Goal: Task Accomplishment & Management: Use online tool/utility

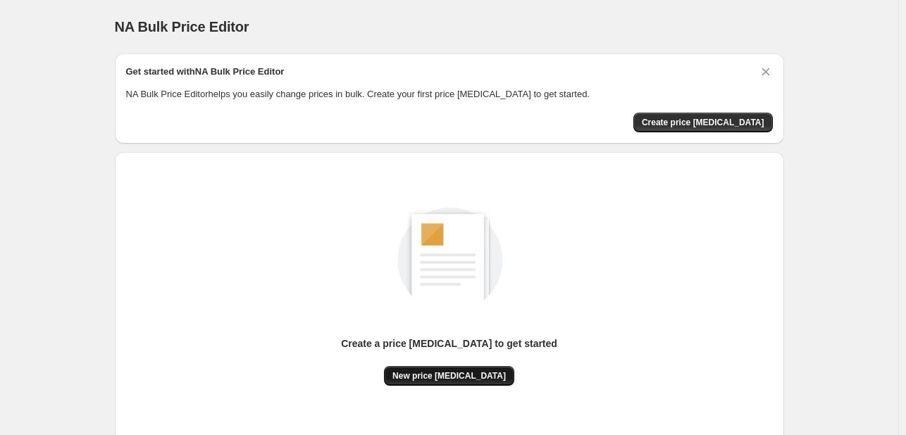
click at [448, 377] on span "New price [MEDICAL_DATA]" at bounding box center [448, 375] width 113 height 11
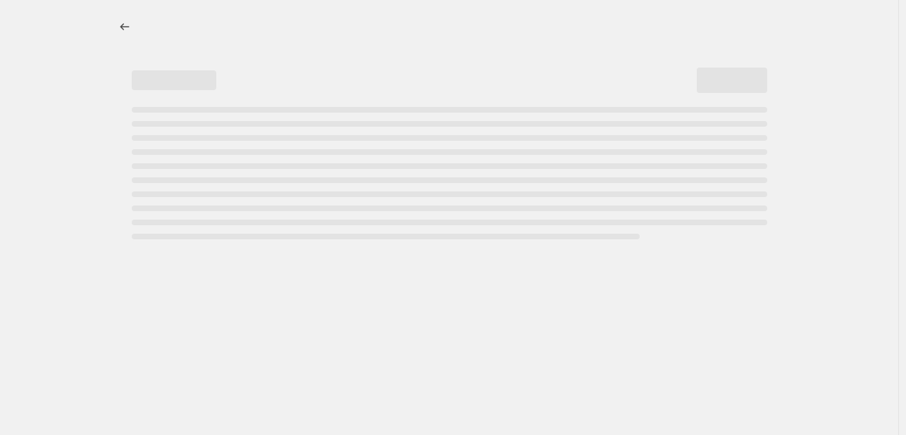
select select "percentage"
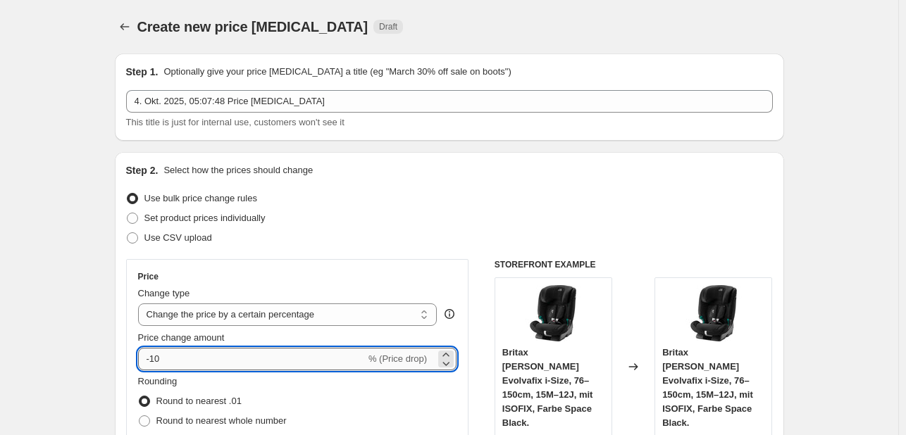
click at [192, 356] on input "-10" at bounding box center [251, 359] width 227 height 23
type input "-1"
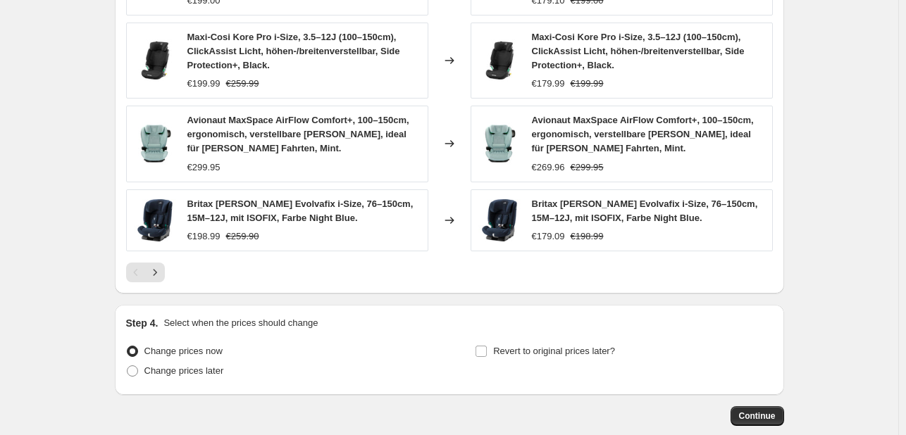
scroll to position [1022, 0]
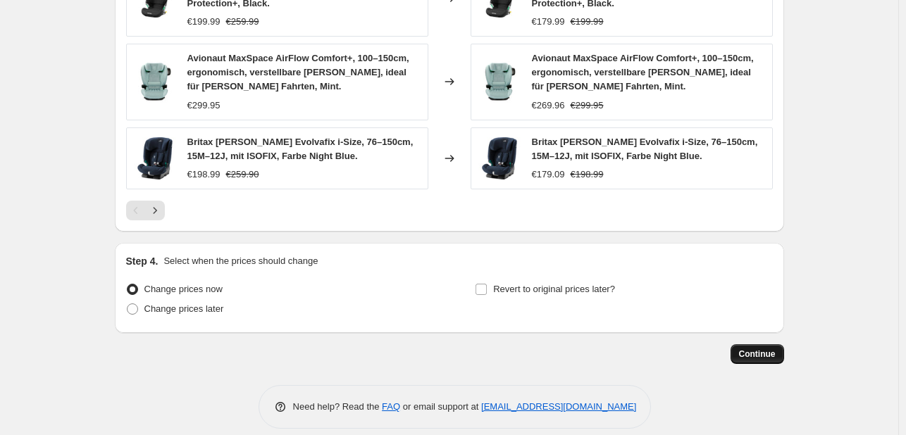
type input "-35"
click at [753, 349] on span "Continue" at bounding box center [757, 354] width 37 height 11
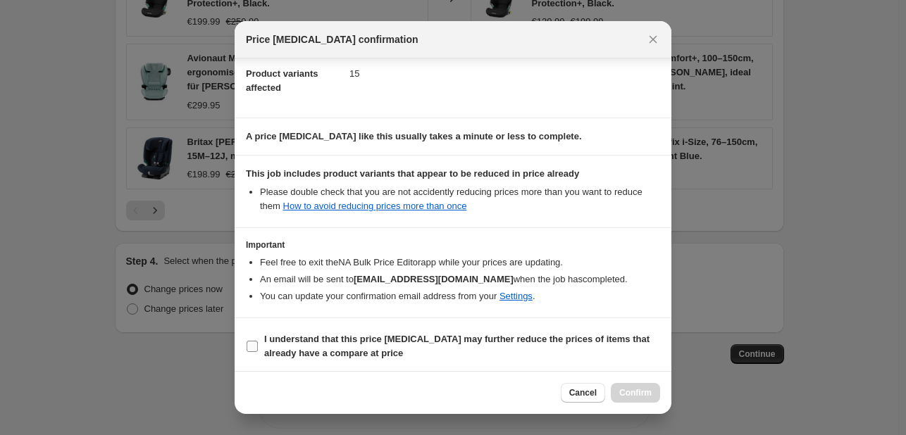
scroll to position [156, 0]
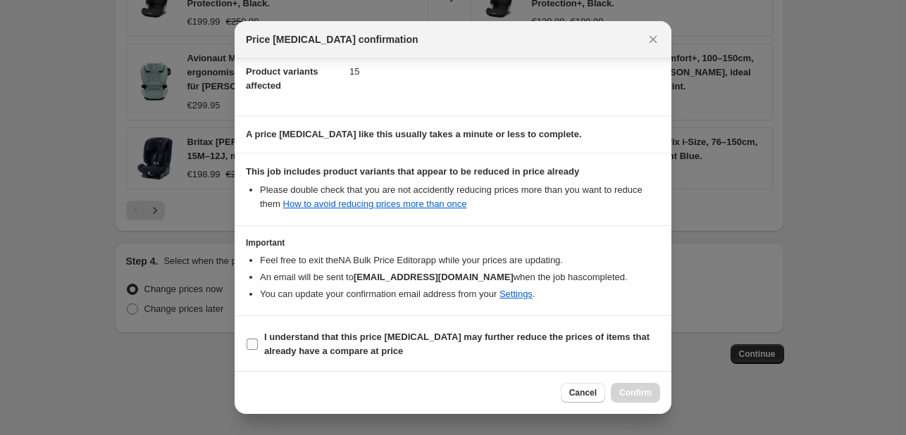
drag, startPoint x: 322, startPoint y: 349, endPoint x: 429, endPoint y: 334, distance: 107.3
click at [326, 347] on b "I understand that this price [MEDICAL_DATA] may further reduce the prices of it…" at bounding box center [456, 344] width 385 height 25
click at [470, 368] on section "I understand that this price [MEDICAL_DATA] may further reduce the prices of it…" at bounding box center [452, 344] width 437 height 56
click at [366, 358] on label "I understand that this price [MEDICAL_DATA] may further reduce the prices of it…" at bounding box center [453, 344] width 414 height 34
click at [258, 350] on input "I understand that this price [MEDICAL_DATA] may further reduce the prices of it…" at bounding box center [251, 344] width 11 height 11
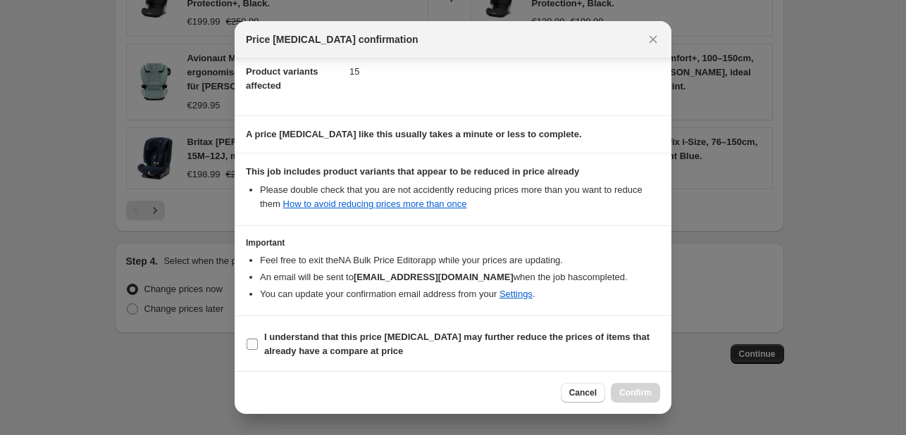
checkbox input "true"
click at [637, 392] on span "Confirm" at bounding box center [635, 392] width 32 height 11
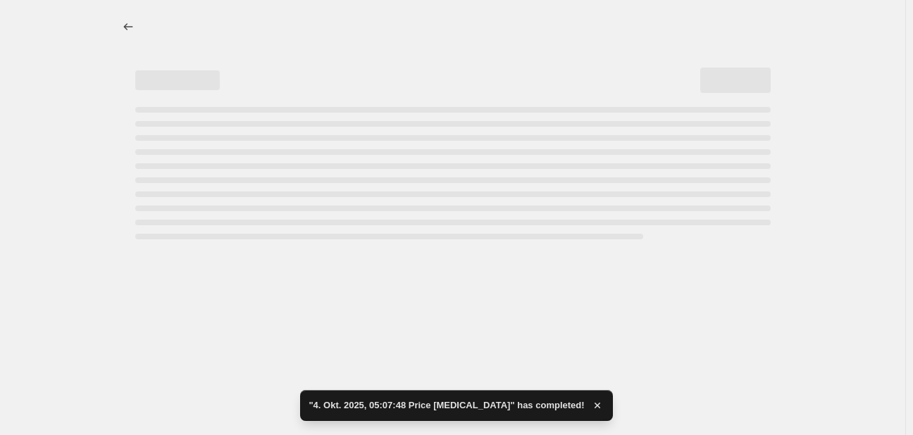
select select "percentage"
